Goal: Information Seeking & Learning: Learn about a topic

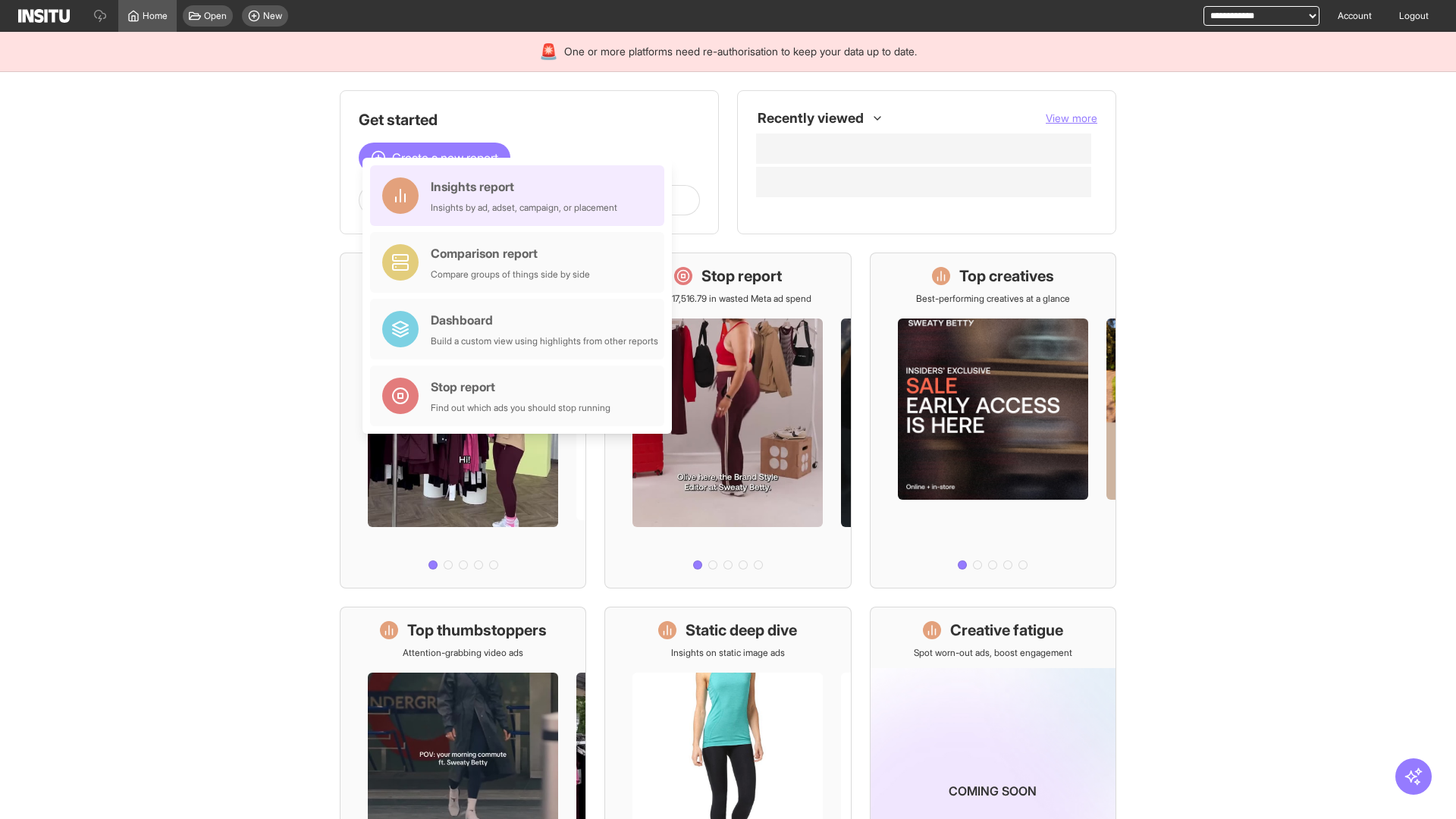
click at [521, 196] on div "Insights report Insights by ad, adset, campaign, or placement" at bounding box center [523, 195] width 187 height 36
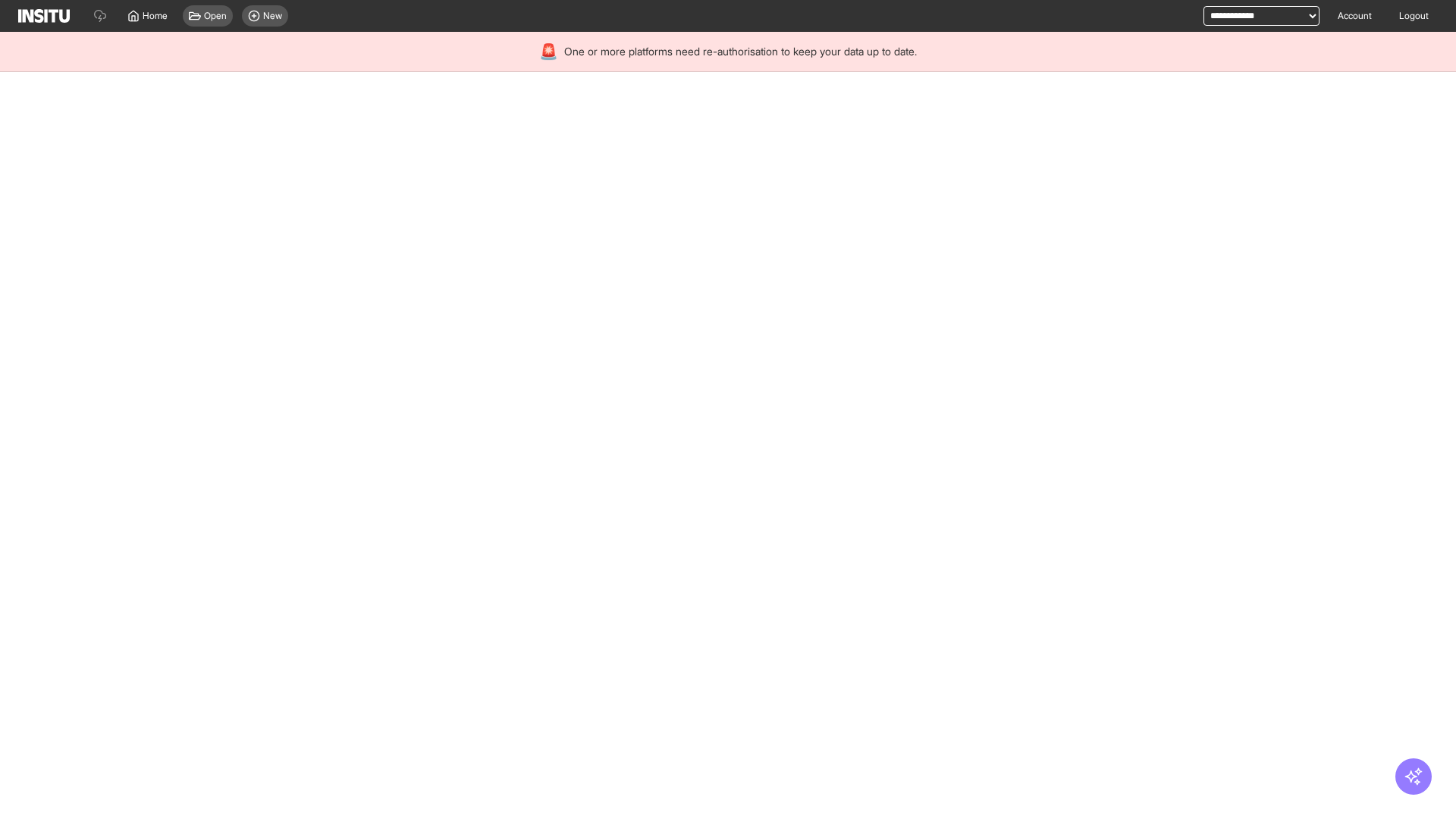
select select "**"
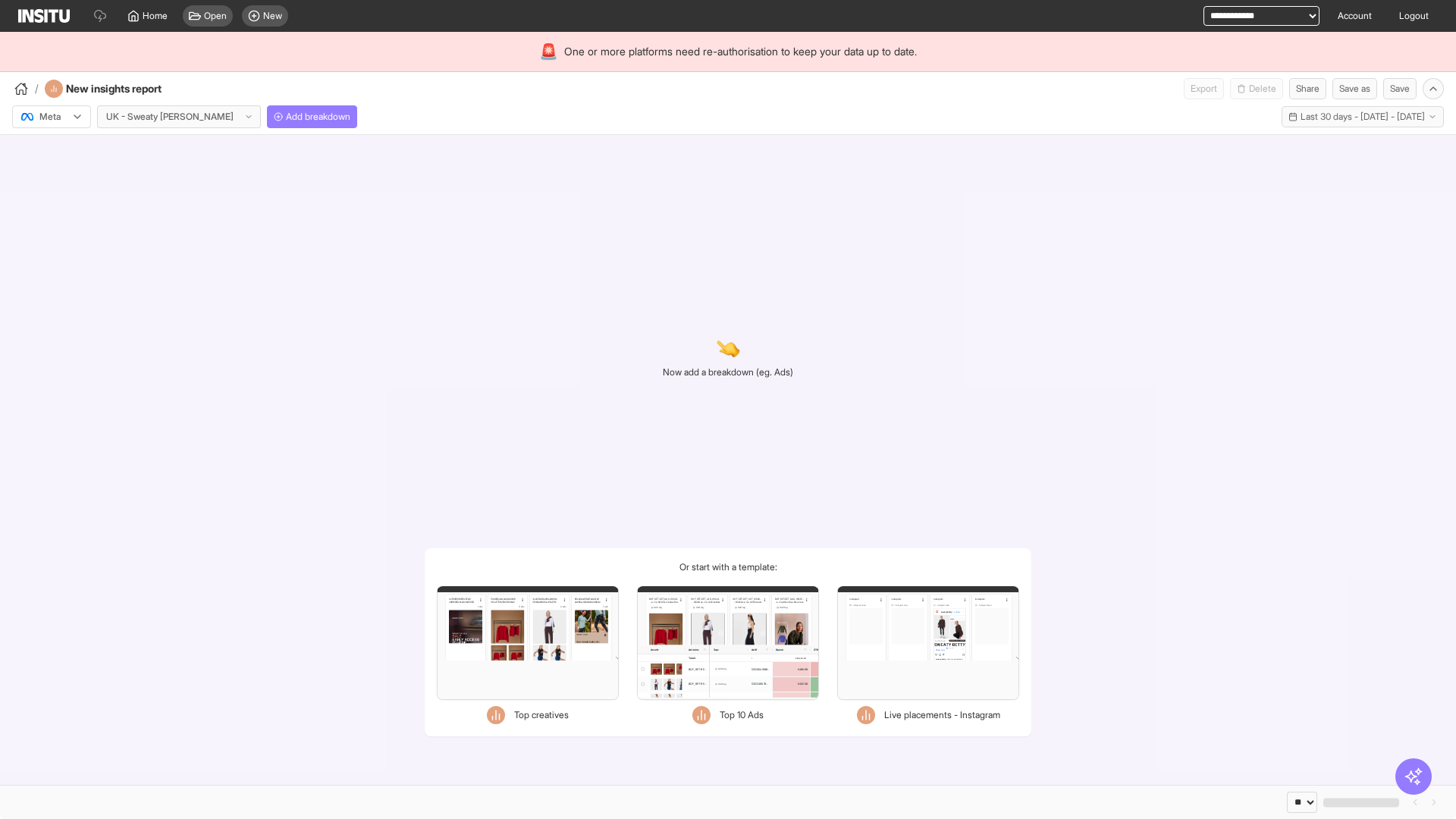
click at [51, 117] on div at bounding box center [41, 116] width 43 height 15
click at [55, 175] on span "TikTok" at bounding box center [52, 174] width 26 height 13
